Goal: Check status

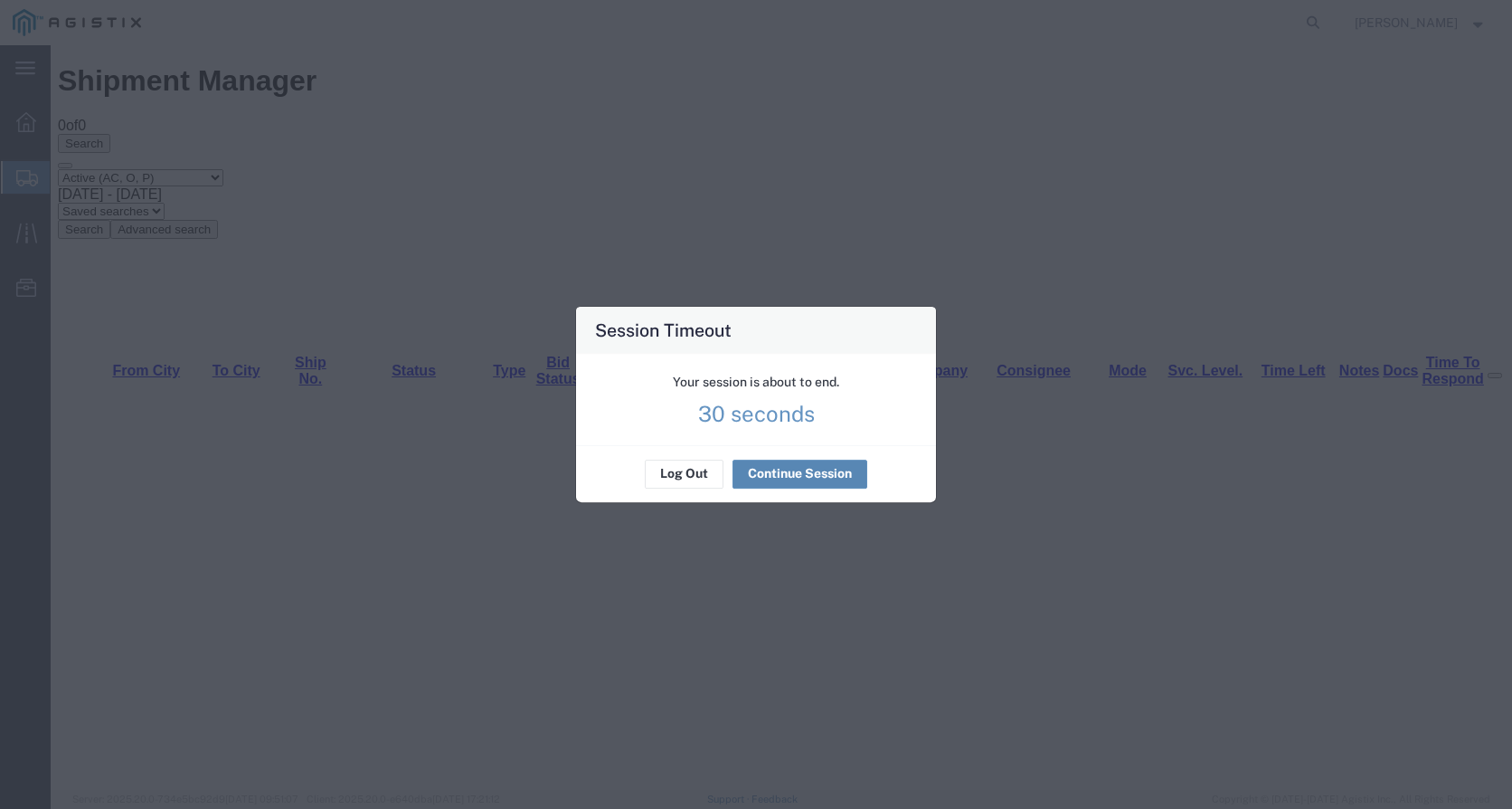
click at [774, 472] on agx-session-expired "Your session is about to end. 30 seconds Log Out Continue Session" at bounding box center [756, 428] width 360 height 149
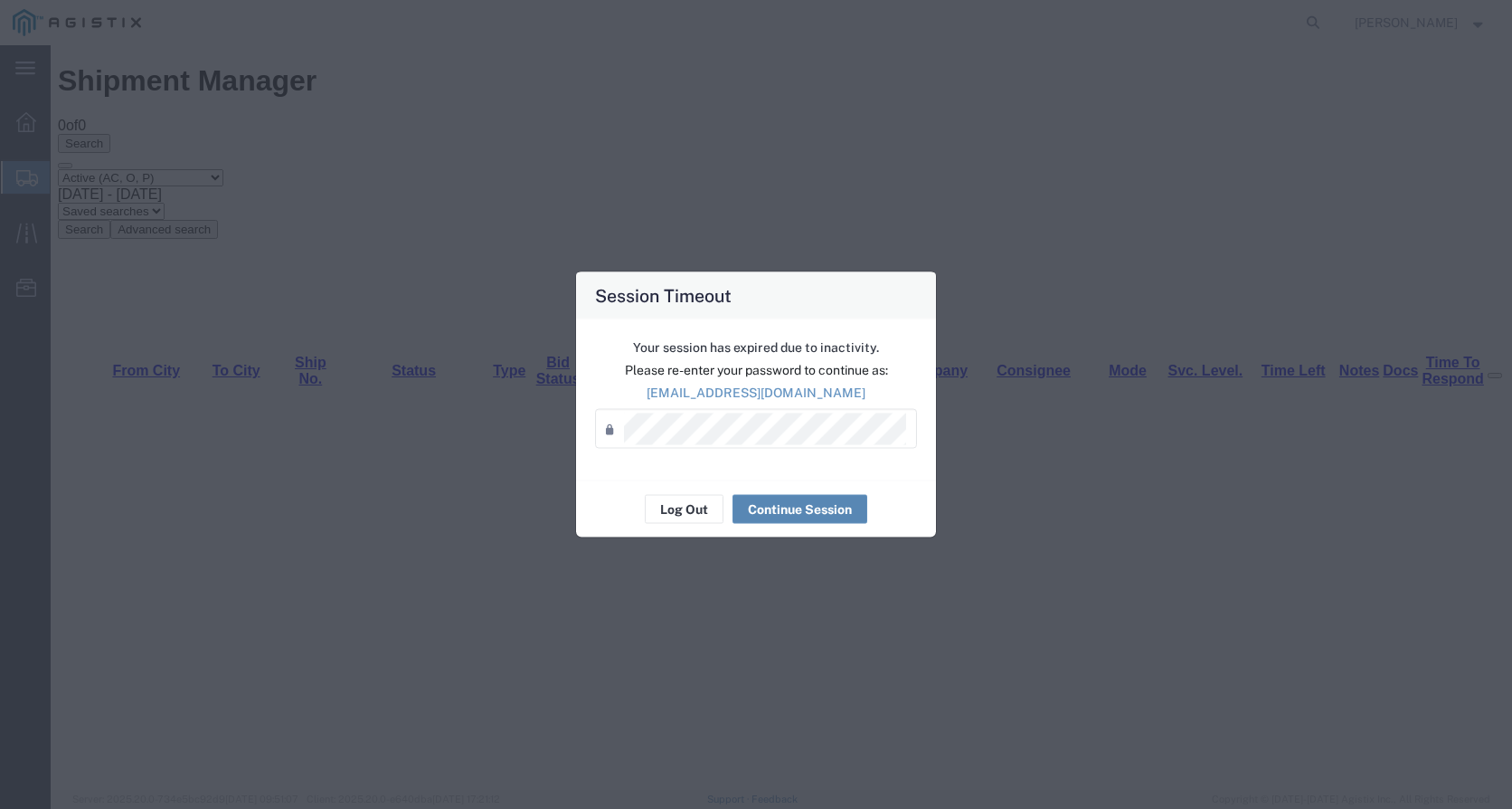
drag, startPoint x: 777, startPoint y: 494, endPoint x: 776, endPoint y: 507, distance: 13.0
click at [776, 498] on button "Continue Session" at bounding box center [800, 509] width 135 height 29
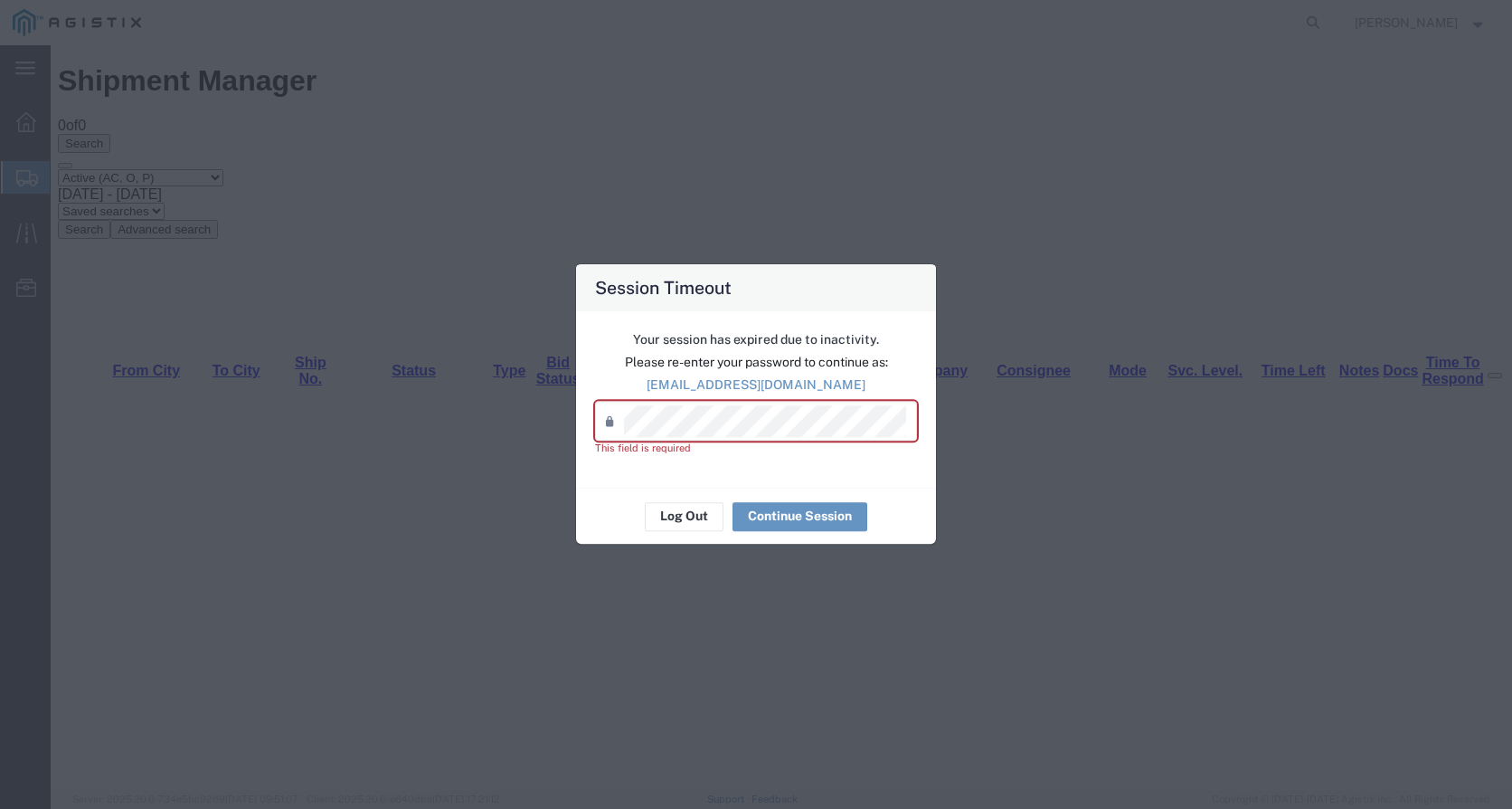
click at [772, 492] on div "Log Out Continue Session" at bounding box center [756, 516] width 360 height 57
drag, startPoint x: 593, startPoint y: 462, endPoint x: 659, endPoint y: 514, distance: 84.0
click at [593, 463] on div "Your session has expired due to inactivity. Please re-enter your password to co…" at bounding box center [756, 400] width 360 height 177
